Goal: Transaction & Acquisition: Purchase product/service

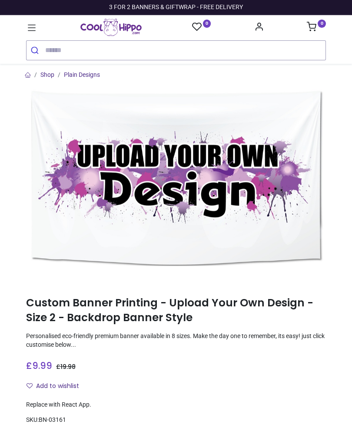
type input "**********"
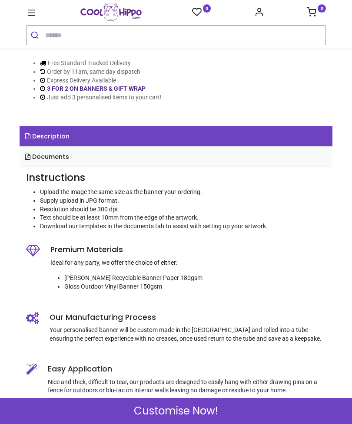
scroll to position [405, 0]
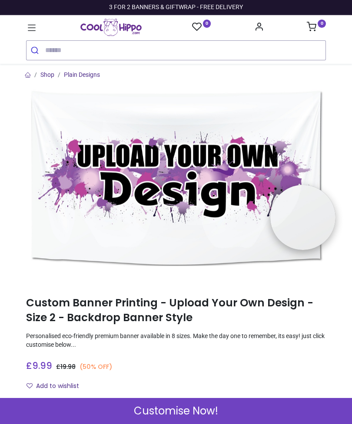
click at [205, 414] on span "Customise Now!" at bounding box center [176, 411] width 84 height 15
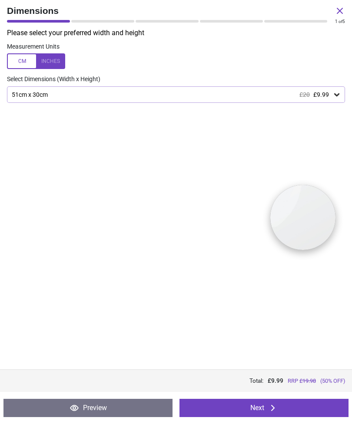
click at [335, 95] on icon at bounding box center [336, 94] width 9 height 9
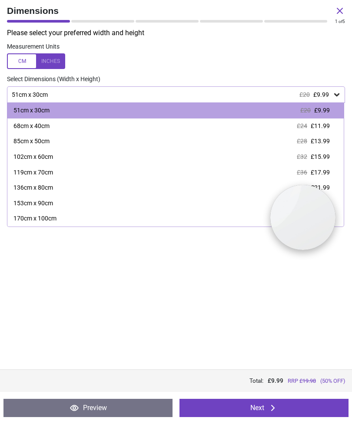
click at [55, 59] on div at bounding box center [36, 61] width 58 height 16
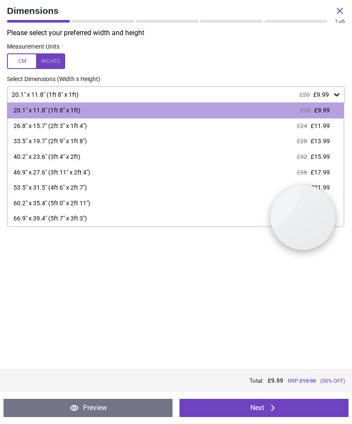
click at [102, 146] on div "33.5" x 19.7" (2ft 9" x 1ft 8") £28 £13.99" at bounding box center [175, 142] width 336 height 16
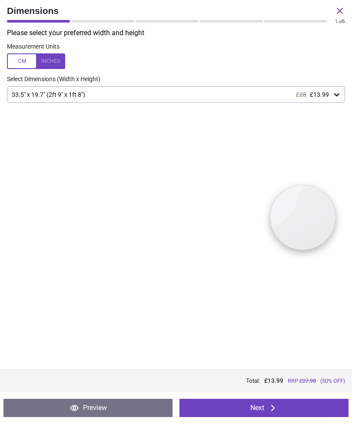
click at [336, 95] on icon at bounding box center [336, 94] width 5 height 3
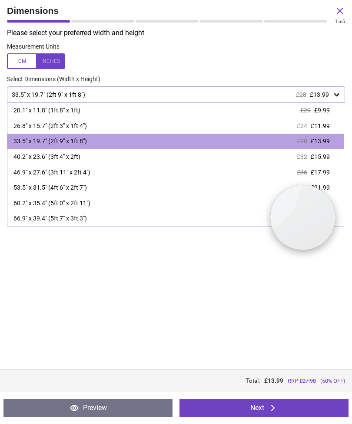
click at [84, 126] on div "26.8" x 15.7" (2ft 3" x 1ft 4")" at bounding box center [49, 126] width 73 height 9
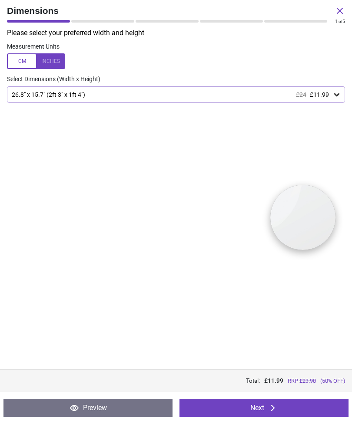
click at [288, 410] on button "Next" at bounding box center [263, 408] width 169 height 18
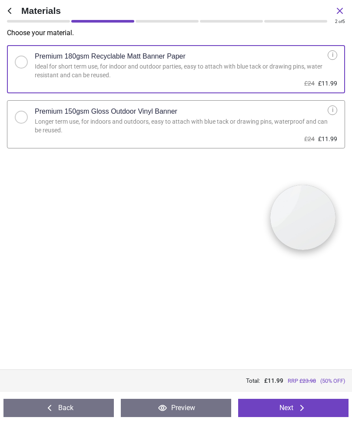
click at [334, 109] on div "i" at bounding box center [332, 110] width 10 height 10
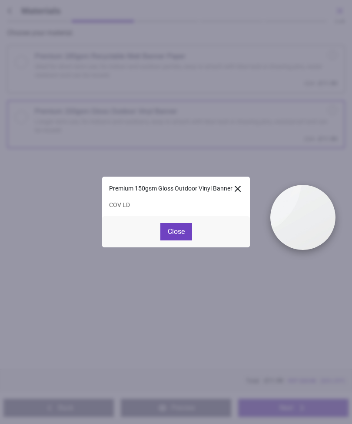
click at [181, 230] on button "Close" at bounding box center [176, 231] width 32 height 17
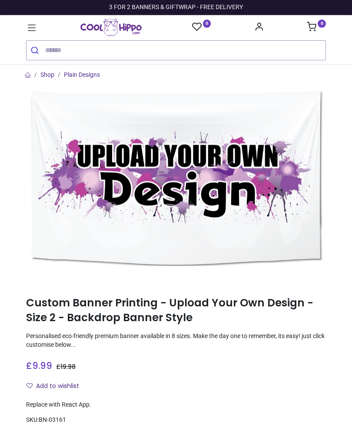
type input "**********"
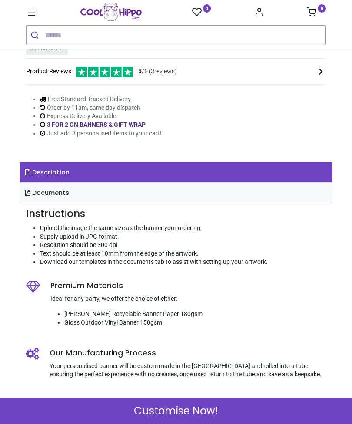
scroll to position [220, 0]
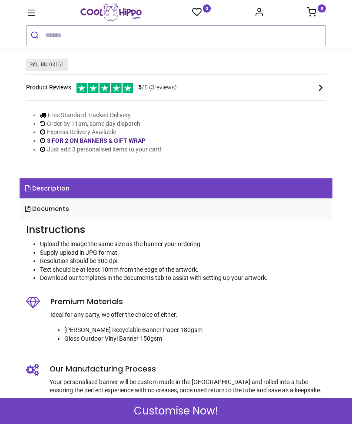
click at [171, 92] on span "5 /5 ( 3 reviews)" at bounding box center [157, 87] width 39 height 9
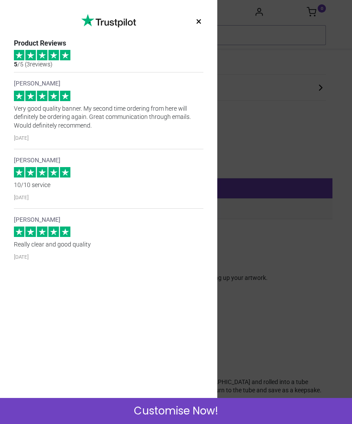
click at [201, 22] on button "×" at bounding box center [198, 22] width 11 height 16
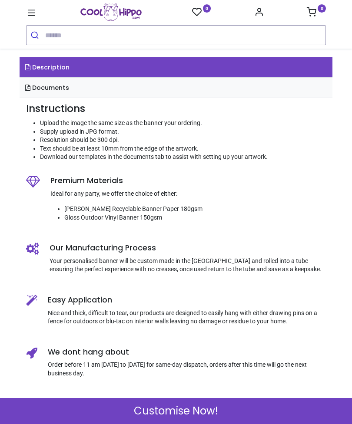
scroll to position [356, 0]
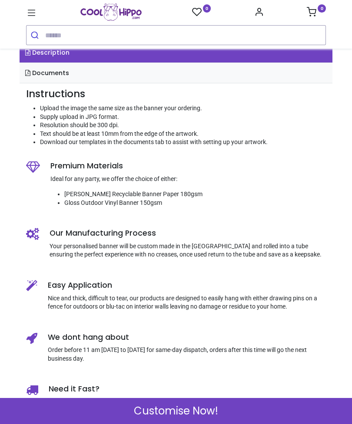
click at [207, 413] on span "Customise Now!" at bounding box center [176, 411] width 84 height 15
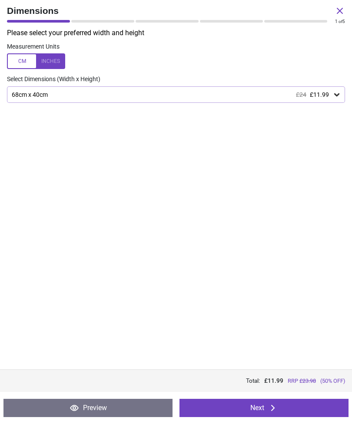
click at [337, 92] on icon at bounding box center [336, 94] width 9 height 9
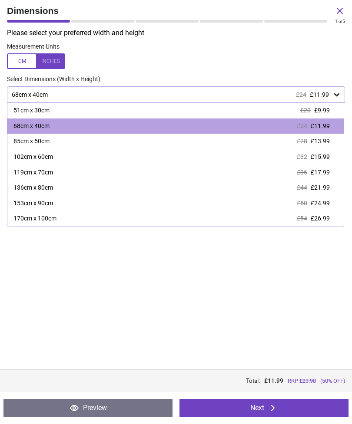
click at [322, 126] on span "£11.99" at bounding box center [319, 125] width 19 height 7
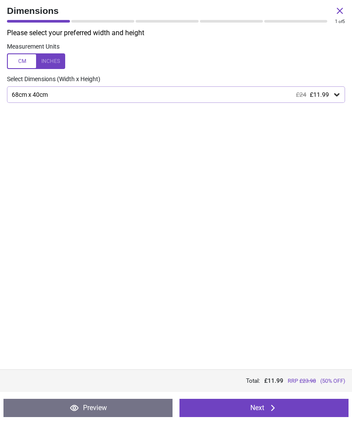
click at [293, 410] on button "Next" at bounding box center [263, 408] width 169 height 18
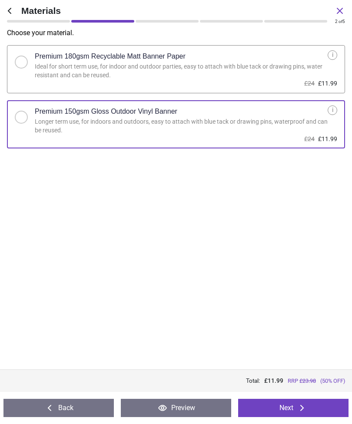
click at [302, 406] on icon at bounding box center [301, 408] width 3 height 6
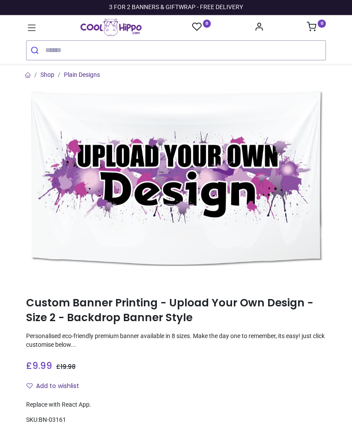
type input "**********"
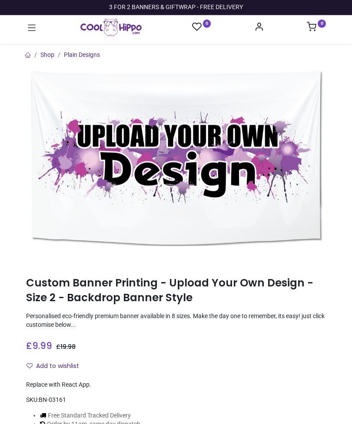
type input "**********"
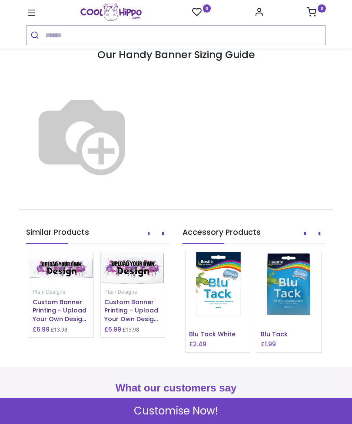
scroll to position [850, 0]
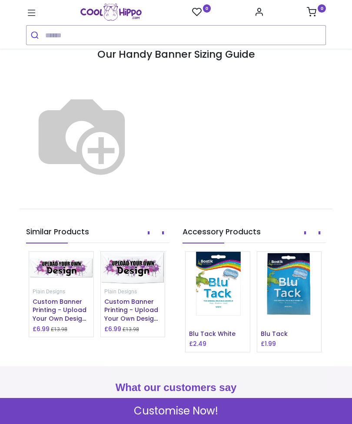
click at [202, 33] on link "Get more information" at bounding box center [176, 26] width 79 height 15
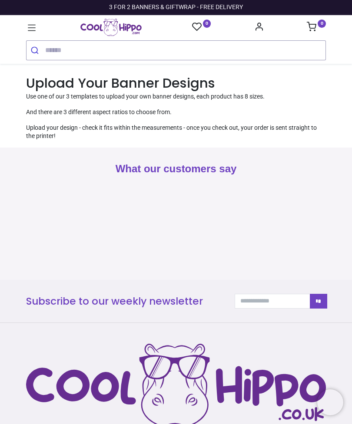
type input "**********"
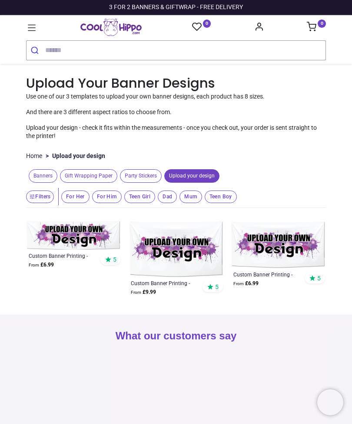
click at [93, 229] on img at bounding box center [73, 235] width 95 height 29
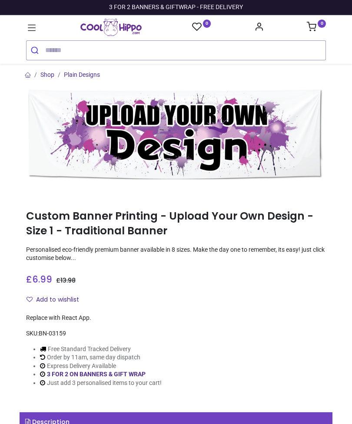
type input "**********"
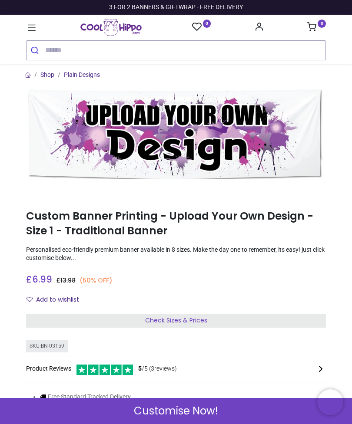
click at [254, 409] on div "Customise Now!" at bounding box center [176, 411] width 352 height 26
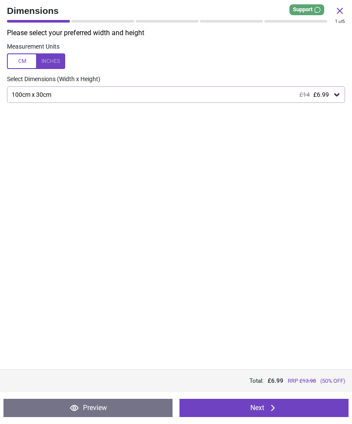
click at [277, 408] on icon at bounding box center [272, 408] width 10 height 10
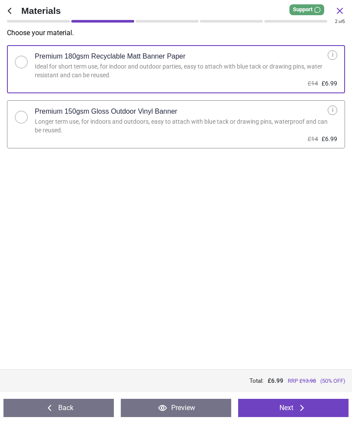
click at [181, 115] on div "Premium 150gsm Gloss Outdoor Vinyl Banner" at bounding box center [181, 111] width 293 height 12
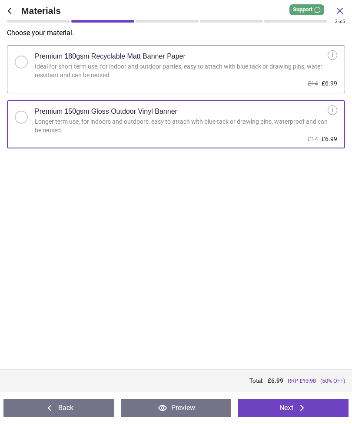
click at [289, 409] on button "Next" at bounding box center [293, 408] width 110 height 18
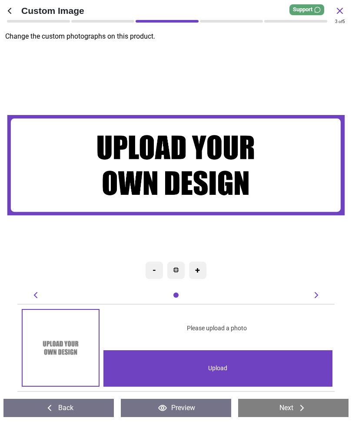
click at [222, 171] on image at bounding box center [175, 165] width 337 height 101
click at [223, 376] on div "Upload" at bounding box center [217, 368] width 229 height 36
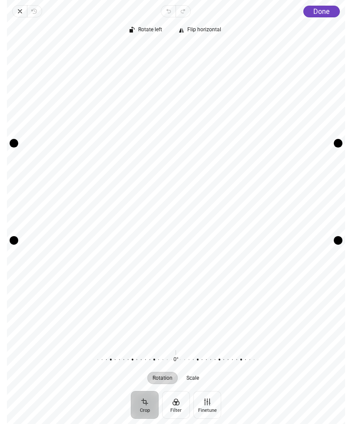
click at [210, 404] on button "Finetune" at bounding box center [207, 405] width 28 height 28
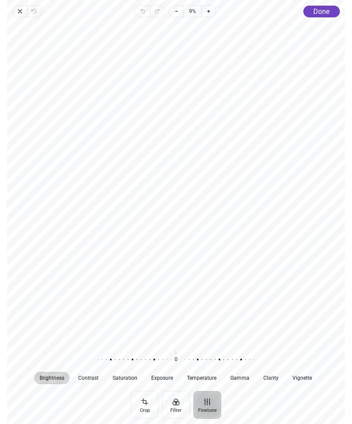
click at [144, 412] on button "Crop" at bounding box center [145, 405] width 28 height 28
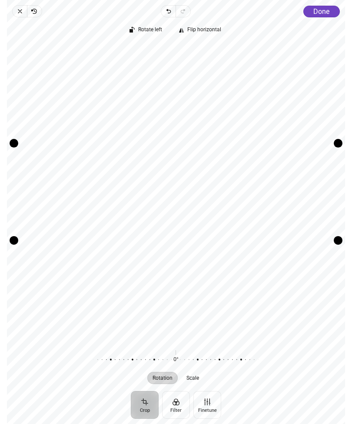
click at [197, 379] on span "Scale" at bounding box center [193, 377] width 13 height 5
click at [288, 201] on div "Recenter" at bounding box center [176, 191] width 324 height 297
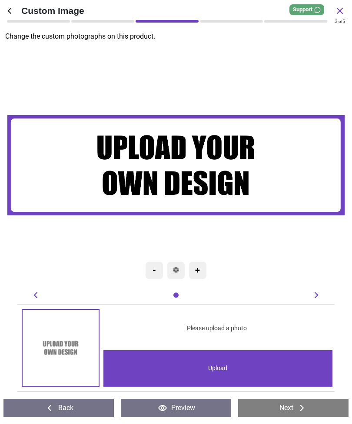
click at [197, 273] on div "+" at bounding box center [197, 270] width 17 height 17
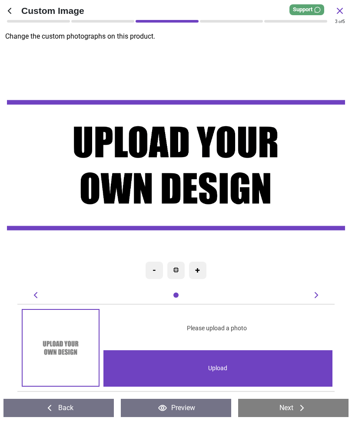
click at [152, 273] on div "-" at bounding box center [153, 270] width 17 height 17
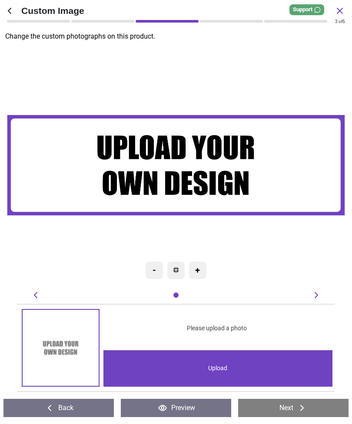
click at [153, 271] on div "-" at bounding box center [153, 270] width 17 height 17
click at [151, 275] on div "-" at bounding box center [153, 270] width 17 height 17
click at [173, 272] on img at bounding box center [175, 269] width 5 height 5
click at [262, 376] on div "Upload" at bounding box center [217, 368] width 229 height 36
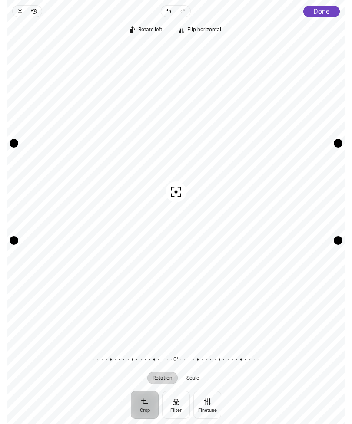
click at [177, 191] on circle "button" at bounding box center [175, 192] width 3 height 3
click at [175, 408] on button "Filter" at bounding box center [176, 405] width 28 height 28
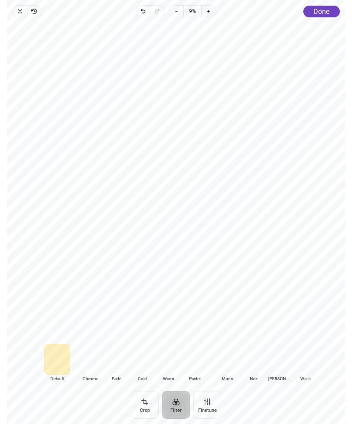
click at [175, 13] on icon "button" at bounding box center [176, 11] width 7 height 7
click at [212, 12] on icon "button" at bounding box center [208, 11] width 7 height 7
click at [174, 14] on icon "button" at bounding box center [174, 11] width 7 height 7
click at [328, 247] on div at bounding box center [176, 180] width 338 height 319
click at [302, 181] on div at bounding box center [176, 180] width 338 height 319
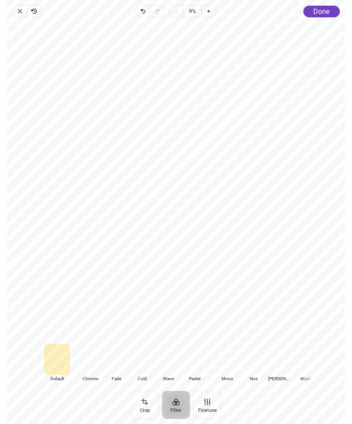
click at [143, 408] on button "Crop" at bounding box center [145, 405] width 28 height 28
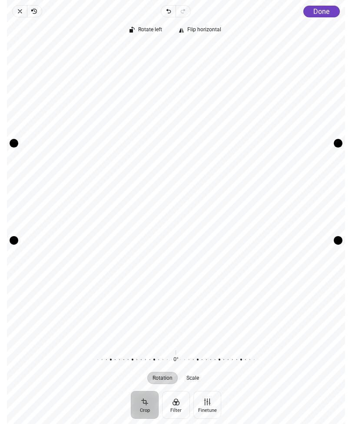
click at [326, 11] on span "Done" at bounding box center [321, 11] width 16 height 8
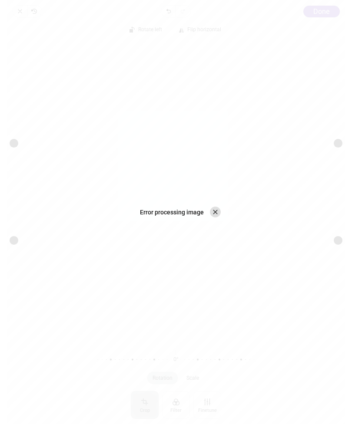
click at [216, 209] on icon "button" at bounding box center [215, 212] width 8 height 8
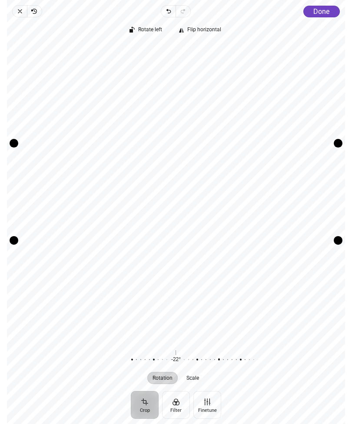
click at [325, 10] on span "Done" at bounding box center [321, 11] width 16 height 8
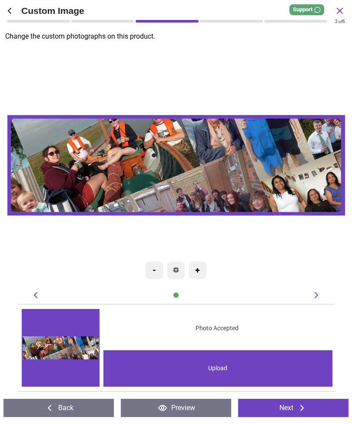
click at [87, 403] on button "Back" at bounding box center [58, 408] width 110 height 18
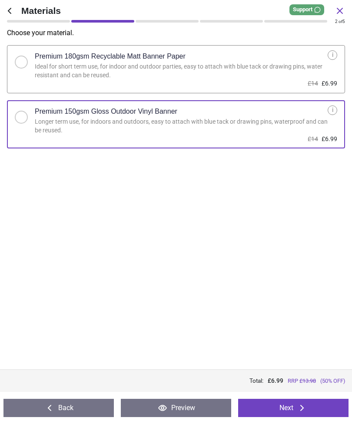
click at [243, 55] on div "Premium 180gsm Recyclable Matt Banner Paper" at bounding box center [181, 56] width 293 height 12
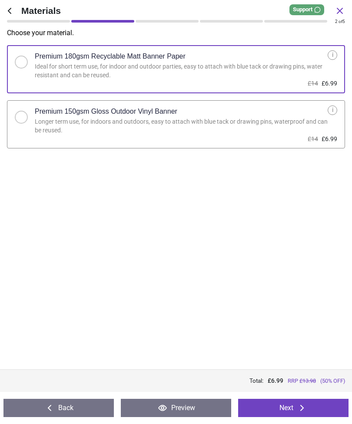
click at [311, 410] on button "Next" at bounding box center [293, 408] width 110 height 18
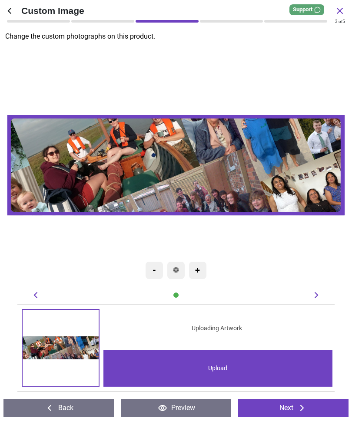
click at [42, 293] on div at bounding box center [38, 295] width 16 height 10
click at [34, 296] on icon at bounding box center [34, 295] width 3 height 6
click at [152, 269] on div "-" at bounding box center [153, 270] width 17 height 17
click at [156, 273] on div "-" at bounding box center [153, 270] width 17 height 17
click at [202, 273] on div "+" at bounding box center [197, 270] width 17 height 17
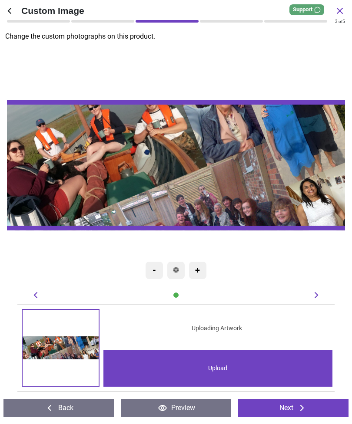
click at [205, 272] on div "+" at bounding box center [197, 270] width 17 height 17
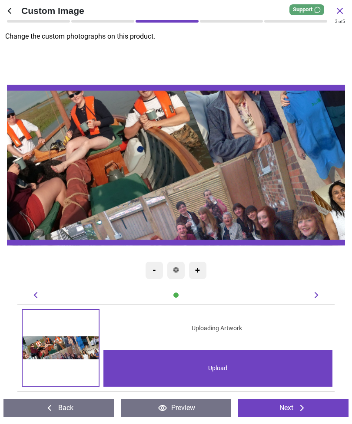
click at [156, 269] on div "-" at bounding box center [153, 270] width 17 height 17
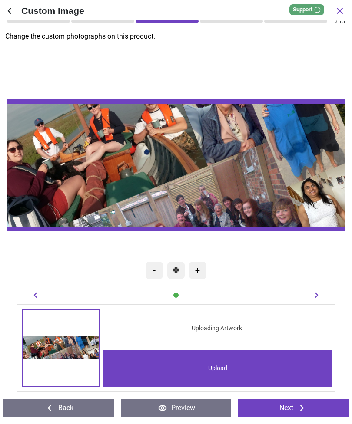
click at [155, 271] on div "-" at bounding box center [153, 270] width 17 height 17
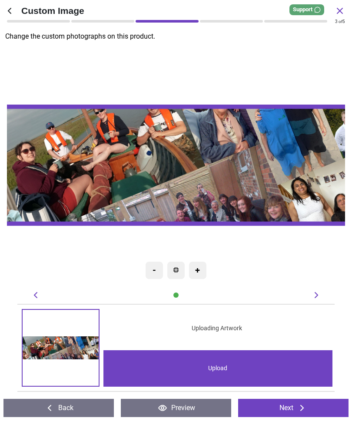
click at [155, 268] on div "-" at bounding box center [153, 270] width 17 height 17
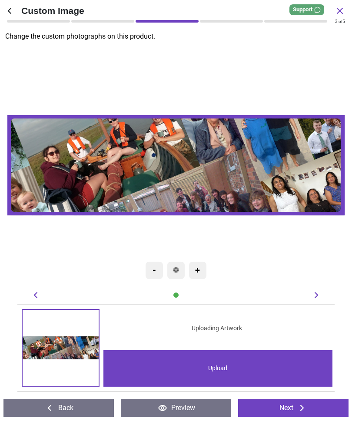
click at [157, 272] on div "-" at bounding box center [153, 270] width 17 height 17
click at [157, 271] on div "-" at bounding box center [153, 270] width 17 height 17
click at [158, 272] on div "-" at bounding box center [153, 270] width 17 height 17
click at [75, 408] on button "Back" at bounding box center [58, 408] width 110 height 18
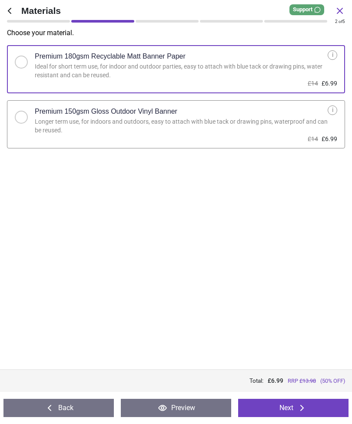
click at [72, 415] on button "Back" at bounding box center [58, 408] width 110 height 18
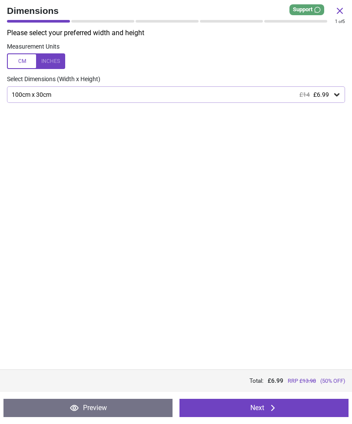
click at [334, 92] on icon at bounding box center [336, 94] width 9 height 9
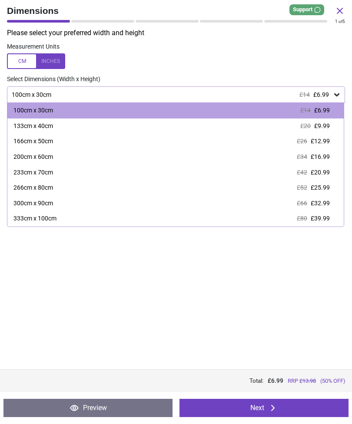
click at [322, 127] on span "£9.99" at bounding box center [322, 125] width 16 height 7
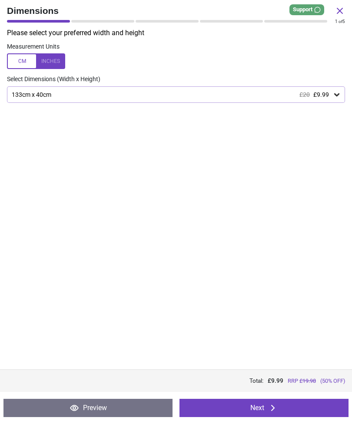
click at [277, 408] on icon at bounding box center [272, 408] width 10 height 10
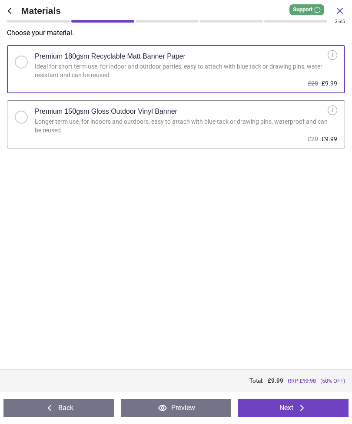
click at [276, 408] on button "Next" at bounding box center [293, 408] width 110 height 18
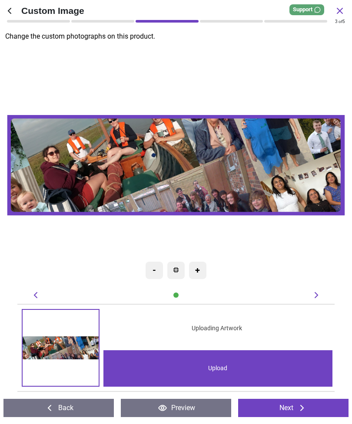
click at [34, 36] on p "Change the custom photographs on this product." at bounding box center [178, 37] width 346 height 10
click at [23, 17] on div "3 of 5" at bounding box center [175, 21] width 345 height 8
click at [84, 21] on div at bounding box center [102, 21] width 63 height 3
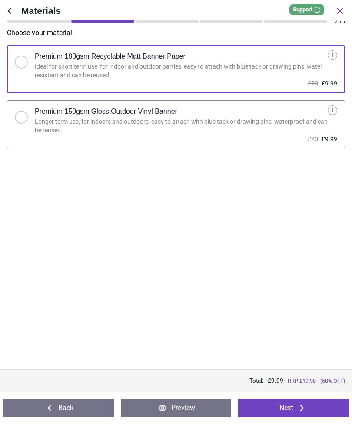
click at [311, 408] on button "Next" at bounding box center [293, 408] width 110 height 18
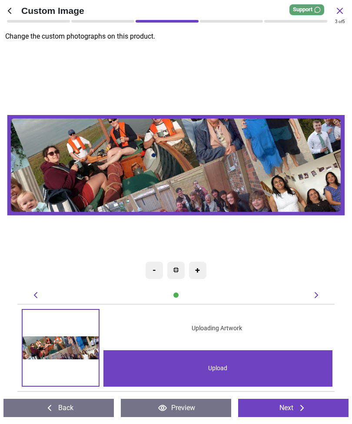
click at [178, 270] on img at bounding box center [175, 269] width 5 height 5
click at [152, 270] on div "-" at bounding box center [153, 270] width 17 height 17
click at [227, 365] on div "Upload" at bounding box center [217, 368] width 229 height 36
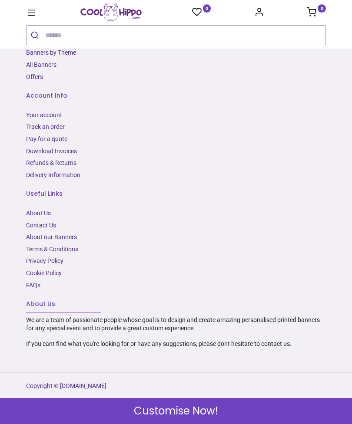
scroll to position [1575, 0]
click at [262, 8] on icon "Account Info" at bounding box center [259, 12] width 10 height 10
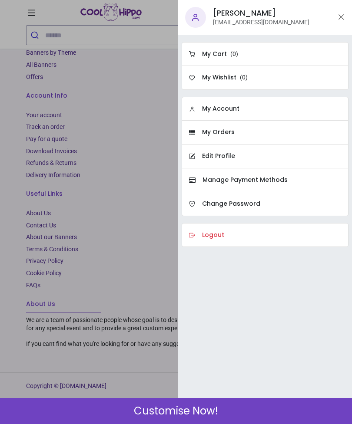
click at [150, 109] on div at bounding box center [176, 212] width 352 height 424
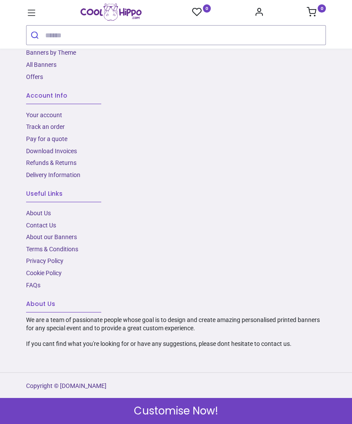
scroll to position [1525, 0]
click at [37, 80] on link "Offers" at bounding box center [34, 76] width 17 height 7
click at [64, 32] on link "Birthday Banners" at bounding box center [49, 28] width 47 height 7
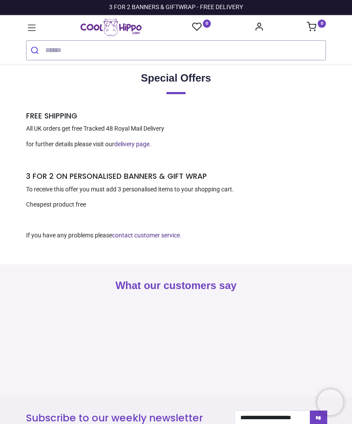
click at [30, 23] on icon at bounding box center [31, 27] width 11 height 11
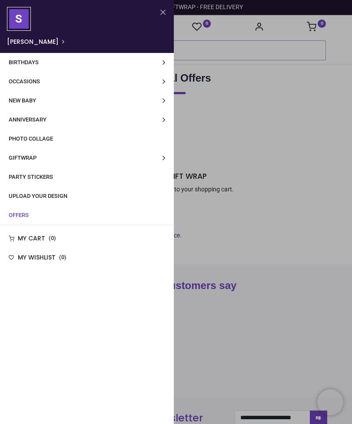
click at [291, 184] on div at bounding box center [176, 212] width 352 height 424
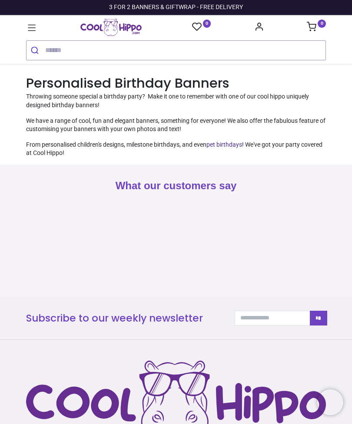
type input "**********"
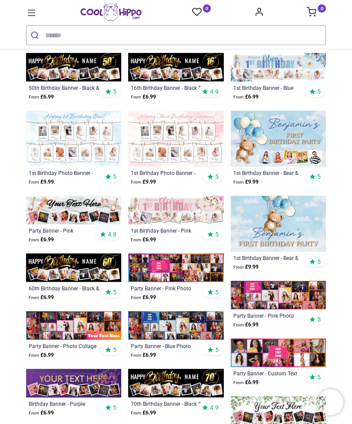
scroll to position [343, 0]
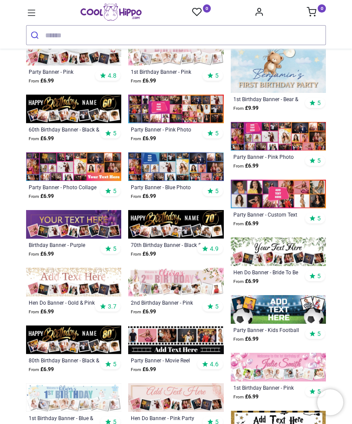
scroll to position [502, 0]
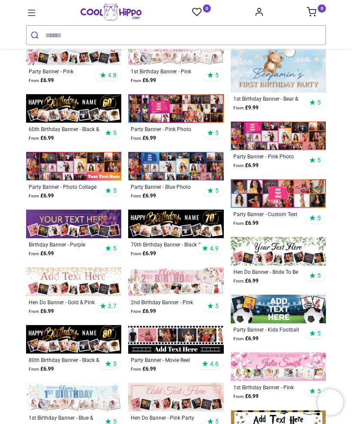
click at [196, 169] on img at bounding box center [175, 166] width 95 height 29
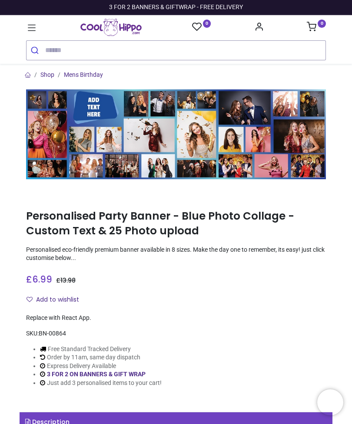
type input "**********"
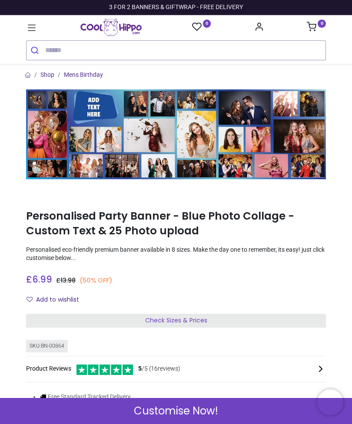
click at [200, 317] on span "Check Sizes & Prices" at bounding box center [176, 320] width 62 height 9
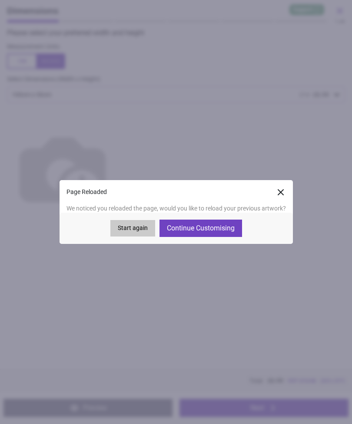
click at [230, 229] on button "Continue Customising" at bounding box center [200, 228] width 82 height 17
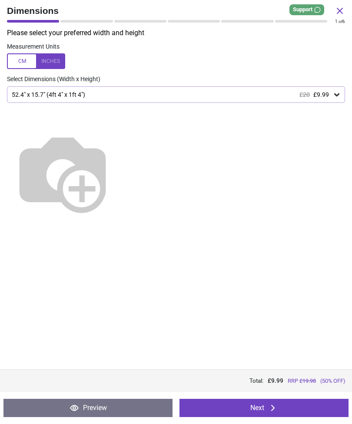
click at [273, 407] on icon at bounding box center [272, 408] width 3 height 6
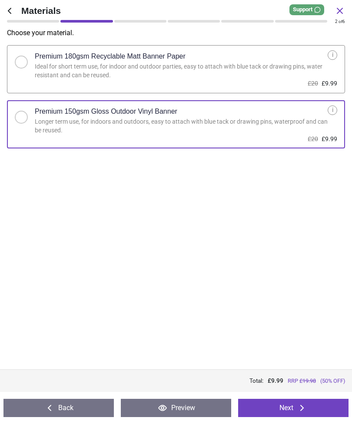
click at [272, 405] on button "Next" at bounding box center [293, 408] width 110 height 18
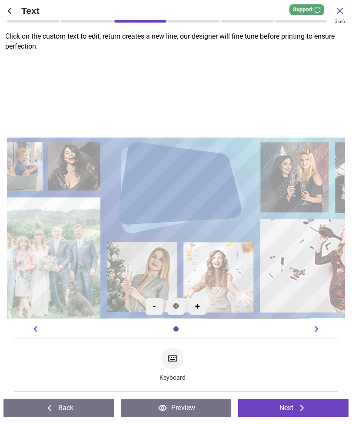
click at [196, 160] on div at bounding box center [176, 187] width 99 height 66
click at [177, 353] on icon at bounding box center [172, 358] width 10 height 10
type textarea "**"
